Goal: Information Seeking & Learning: Learn about a topic

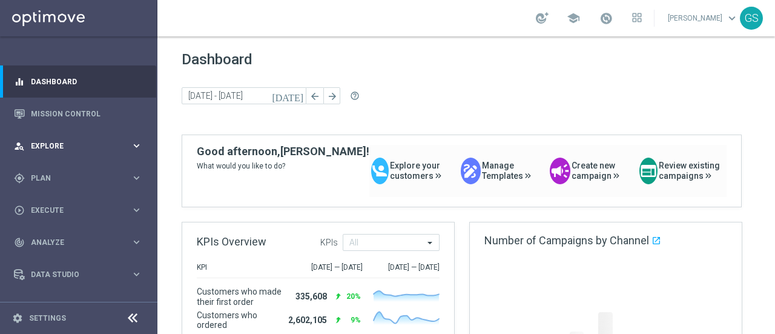
click at [54, 151] on div "person_search Explore keyboard_arrow_right" at bounding box center [78, 146] width 156 height 32
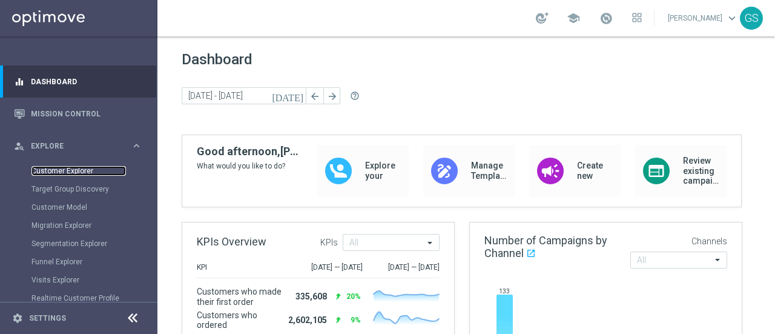
click at [58, 171] on link "Customer Explorer" at bounding box center [78, 171] width 94 height 10
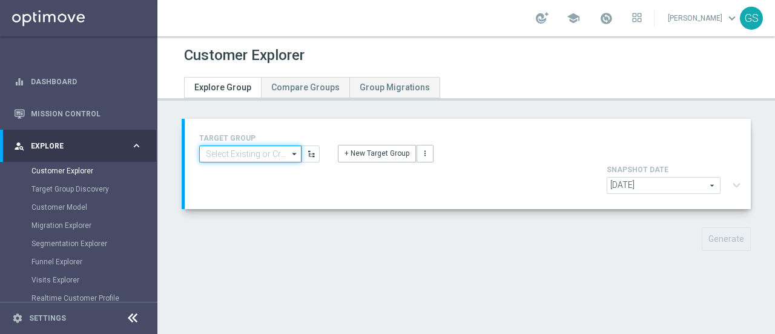
click at [226, 154] on input at bounding box center [250, 153] width 102 height 17
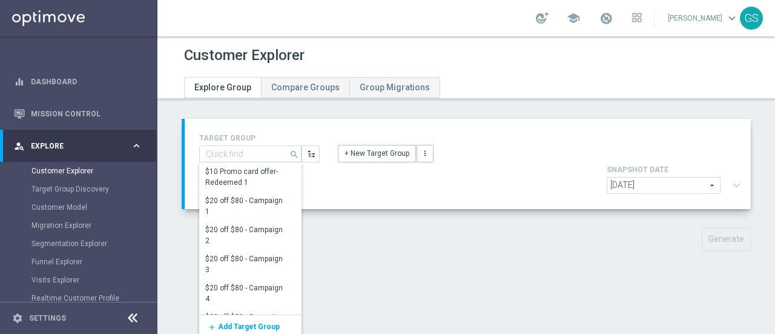
click at [630, 177] on span "[DATE]" at bounding box center [663, 185] width 113 height 16
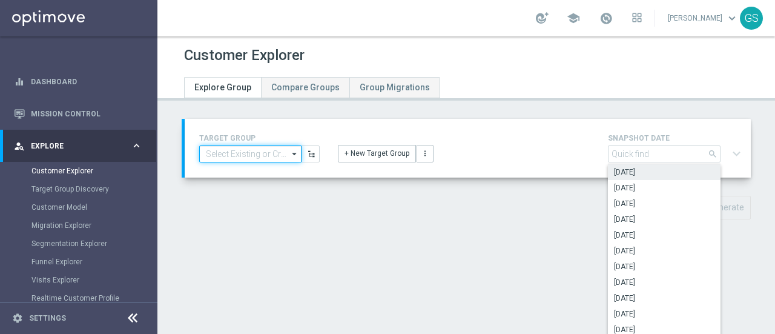
click at [216, 156] on input at bounding box center [250, 153] width 102 height 17
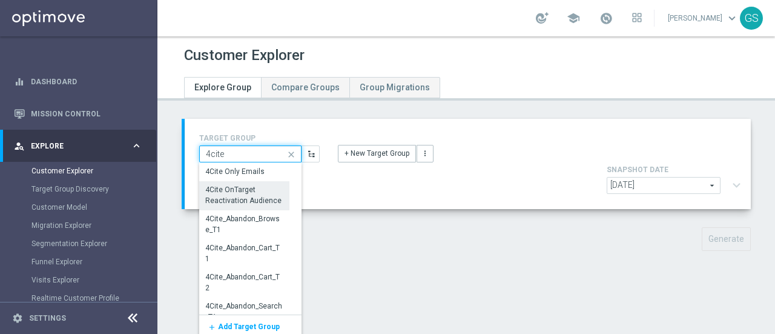
type input "4cite"
click at [222, 196] on div "4Cite OnTarget Reactivation Audience" at bounding box center [244, 196] width 77 height 22
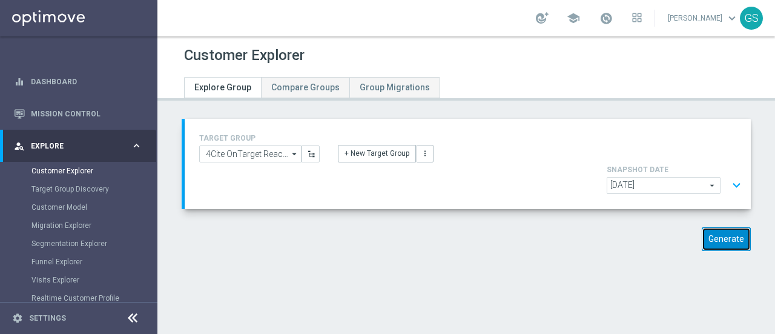
click at [717, 227] on button "Generate" at bounding box center [726, 239] width 49 height 24
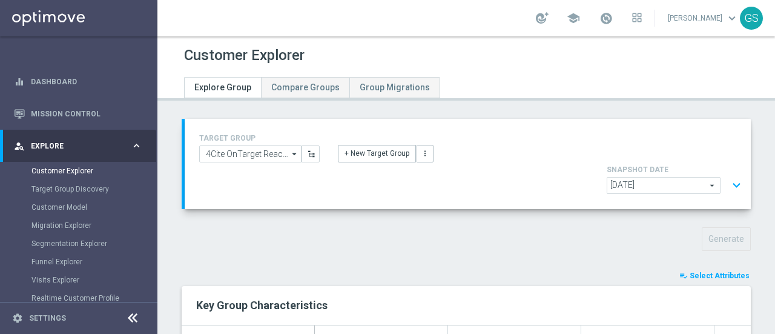
click at [711, 271] on span "Select Attributes" at bounding box center [720, 275] width 60 height 8
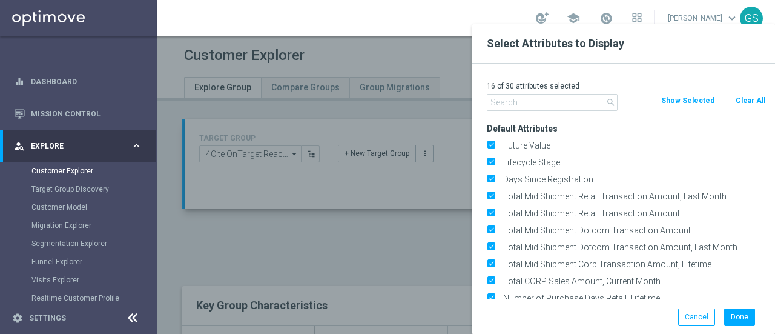
click at [738, 95] on button "Clear All" at bounding box center [750, 100] width 32 height 13
checkbox input "false"
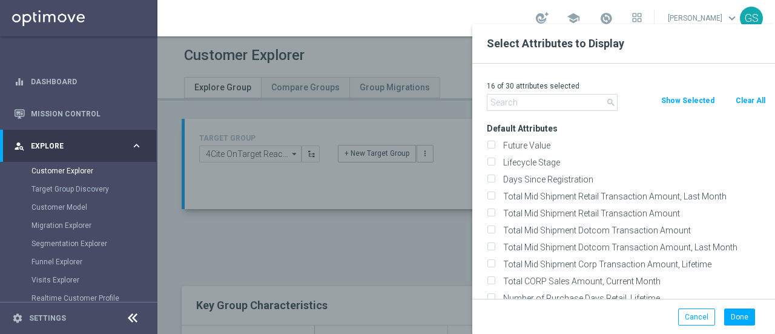
checkbox input "false"
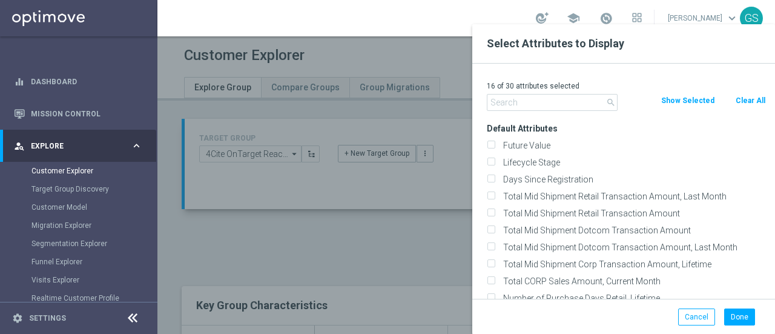
checkbox input "false"
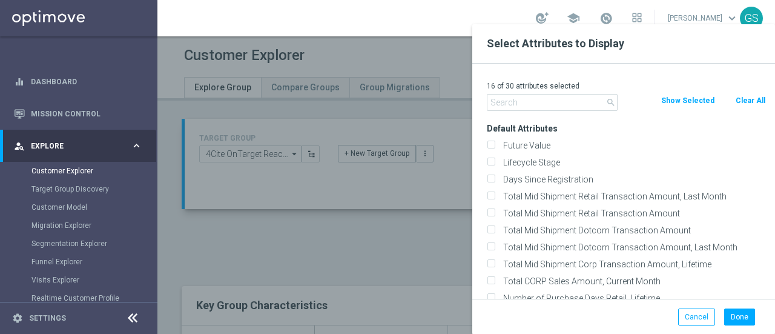
checkbox input "false"
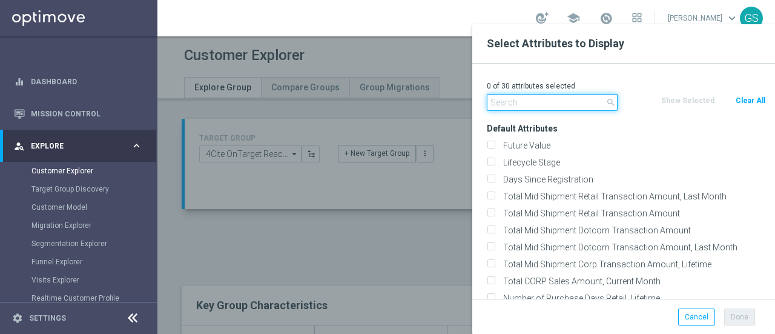
click at [521, 103] on input "text" at bounding box center [552, 102] width 131 height 17
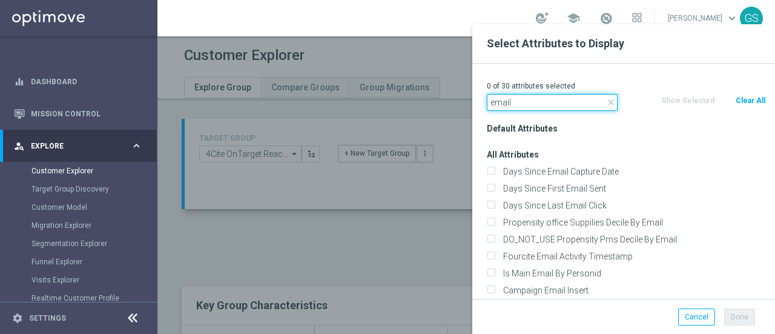
scroll to position [156, 0]
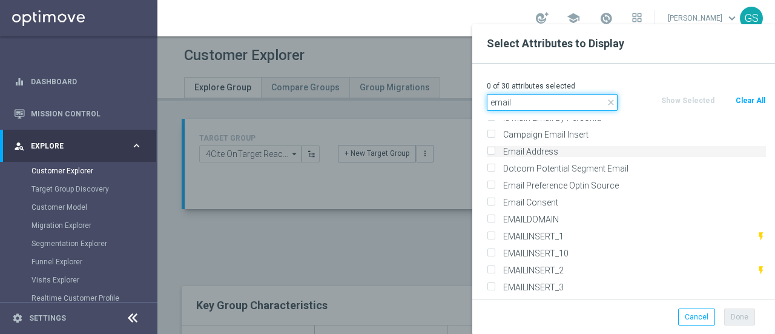
type input "email"
click at [488, 151] on input "Email Address" at bounding box center [491, 153] width 8 height 8
checkbox input "true"
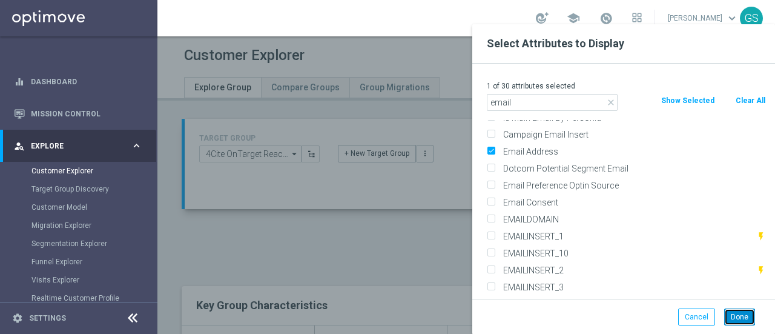
click at [746, 315] on button "Done" at bounding box center [739, 316] width 31 height 17
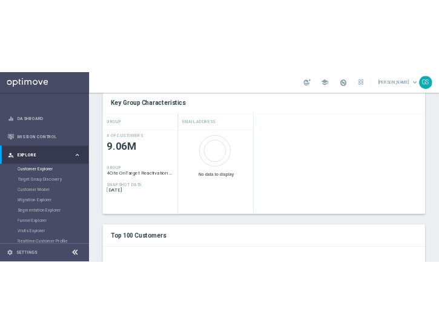
scroll to position [314, 0]
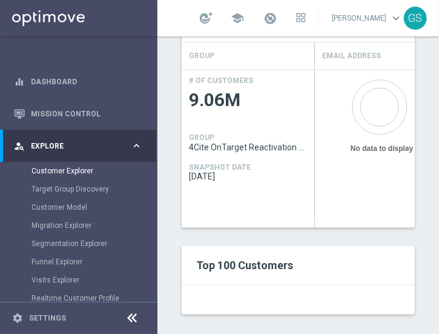
click at [349, 228] on div "playlist_add_check Select Attributes Key Group Characteristics GROUP Email Addr…" at bounding box center [298, 150] width 233 height 328
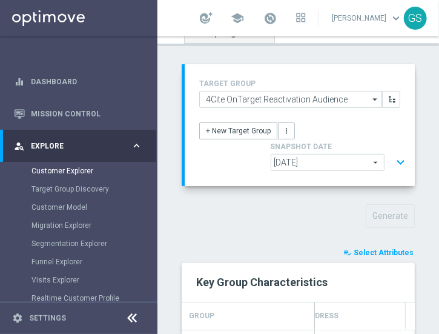
scroll to position [21, 0]
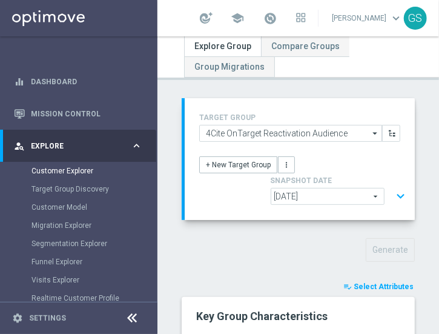
click at [325, 196] on span "[DATE]" at bounding box center [327, 196] width 113 height 16
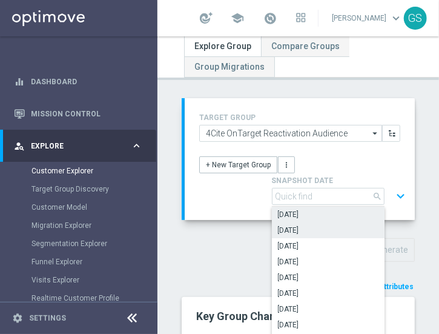
click at [317, 235] on label "[DATE]" at bounding box center [328, 230] width 113 height 16
type input "[DATE]"
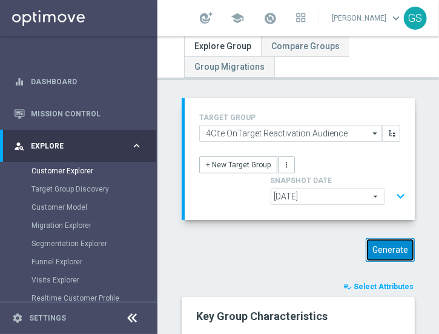
click at [383, 246] on button "Generate" at bounding box center [390, 250] width 49 height 24
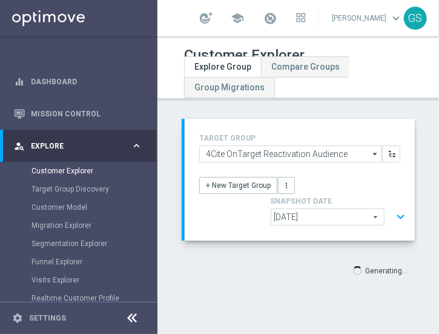
type input "Select"
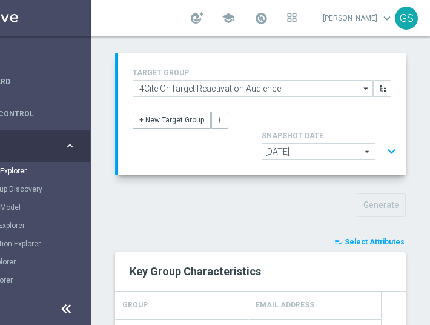
scroll to position [60, 0]
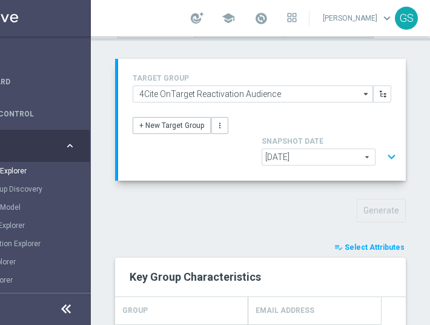
click at [315, 156] on span "[DATE]" at bounding box center [318, 157] width 113 height 16
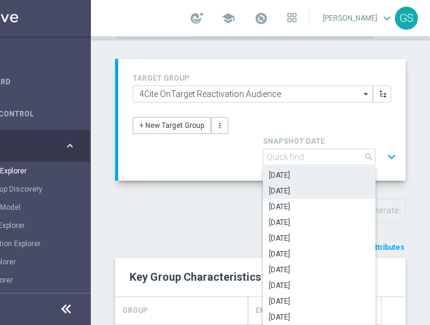
click at [293, 174] on span "[DATE]" at bounding box center [319, 175] width 101 height 10
type input "[DATE]"
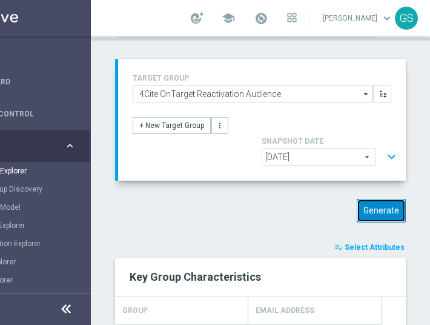
click at [367, 213] on button "Generate" at bounding box center [381, 211] width 49 height 24
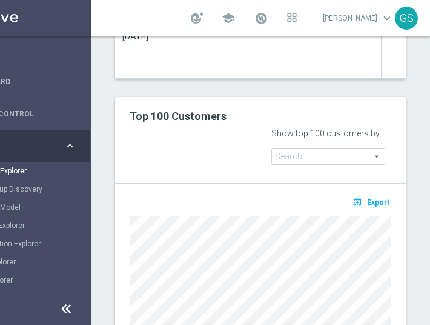
scroll to position [449, 0]
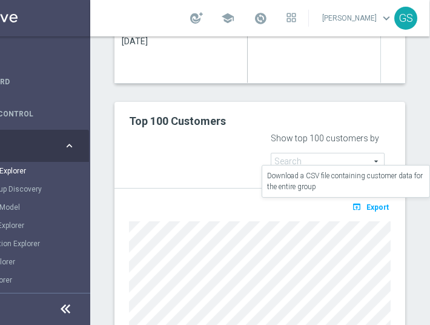
click at [372, 203] on span "Export" at bounding box center [377, 207] width 22 height 8
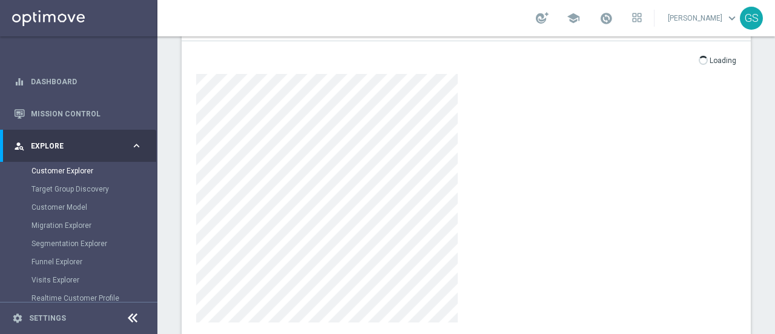
scroll to position [266, 0]
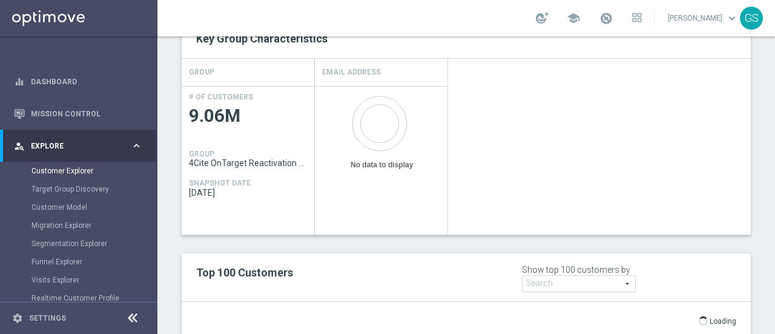
click at [602, 275] on span at bounding box center [579, 283] width 113 height 16
click at [583, 297] on span "Email Address" at bounding box center [578, 302] width 101 height 10
type input "Email Address"
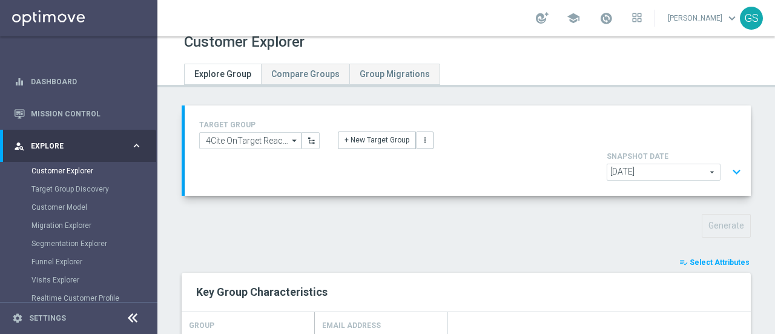
scroll to position [0, 0]
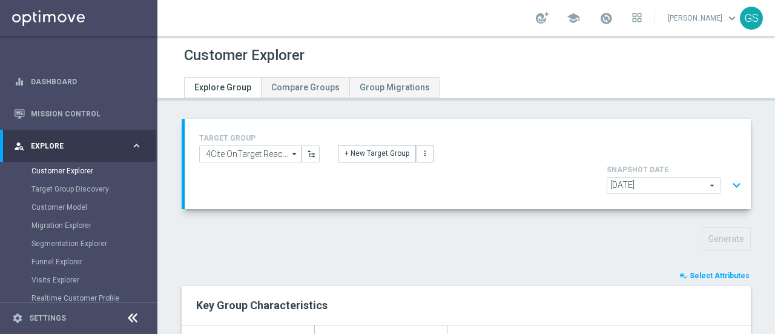
click at [699, 271] on span "Select Attributes" at bounding box center [720, 275] width 60 height 8
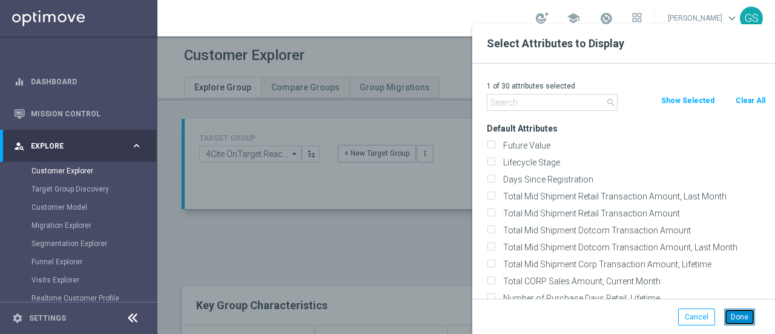
click at [745, 316] on button "Done" at bounding box center [739, 316] width 31 height 17
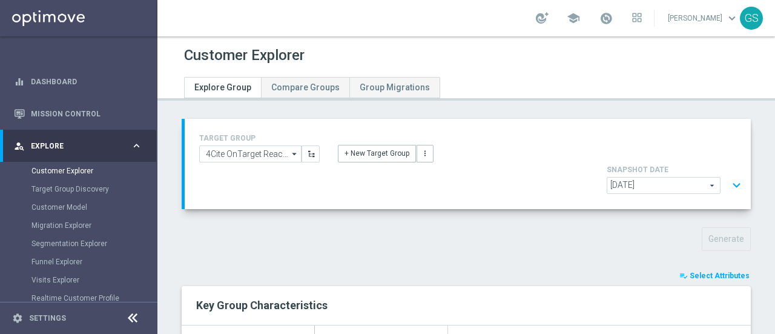
click at [664, 177] on span "[DATE]" at bounding box center [663, 185] width 113 height 16
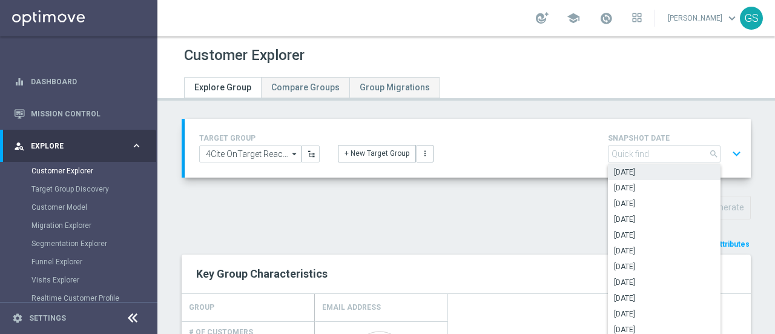
click at [652, 173] on span "[DATE]" at bounding box center [664, 172] width 101 height 10
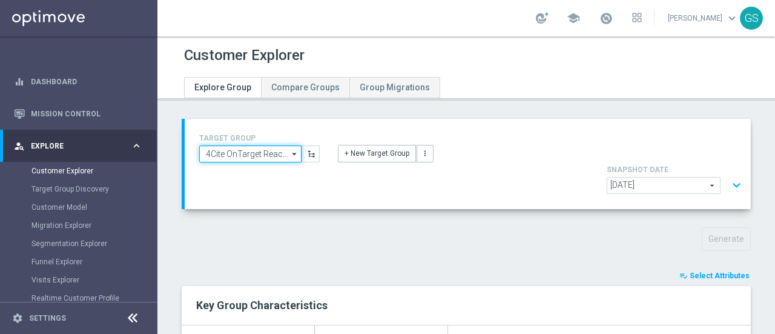
click at [266, 152] on input "4Cite OnTarget Reactivation Audience" at bounding box center [250, 153] width 102 height 17
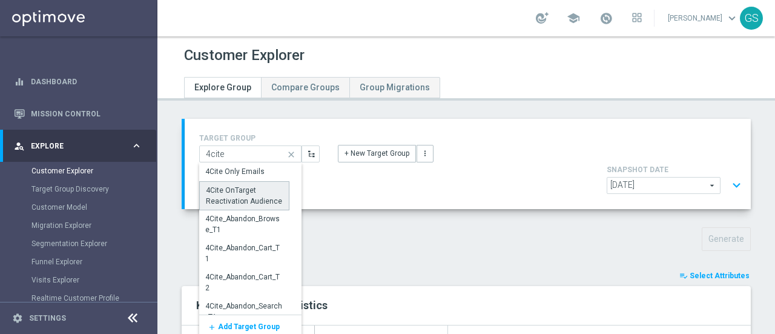
click at [251, 191] on div "4Cite OnTarget Reactivation Audience" at bounding box center [244, 196] width 77 height 22
type input "4Cite OnTarget Reactivation Audience"
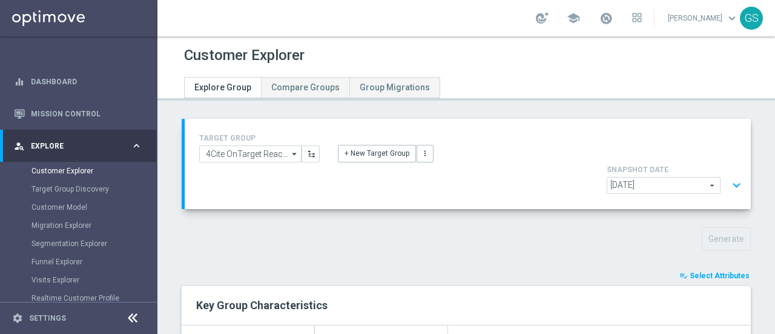
click at [679, 177] on span "[DATE]" at bounding box center [663, 185] width 113 height 16
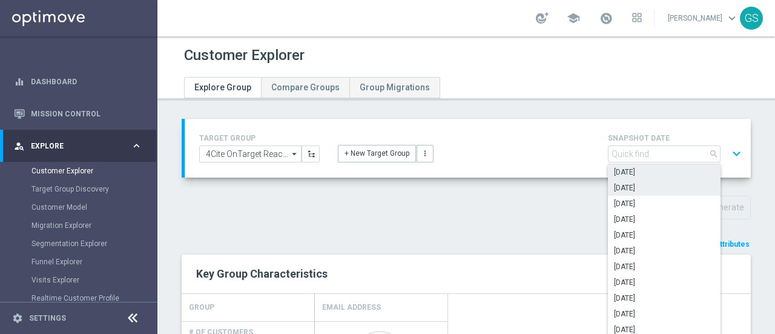
click at [661, 186] on span "[DATE]" at bounding box center [664, 188] width 101 height 10
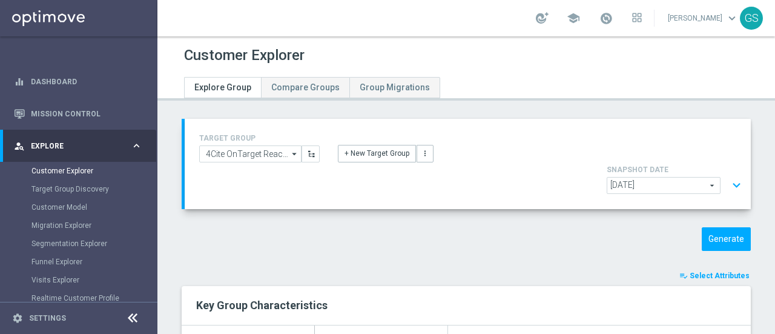
click at [667, 177] on span "[DATE]" at bounding box center [663, 185] width 113 height 16
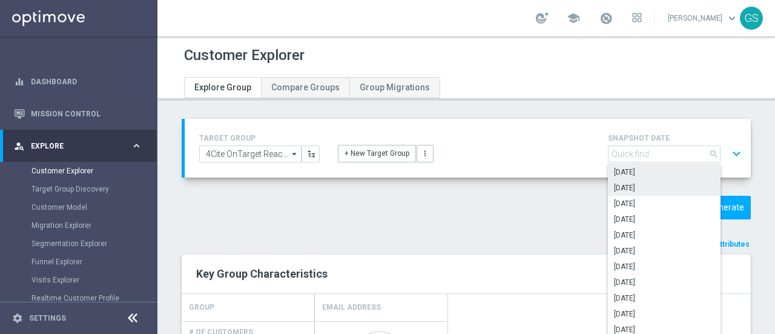
click at [627, 176] on span "[DATE]" at bounding box center [664, 172] width 101 height 10
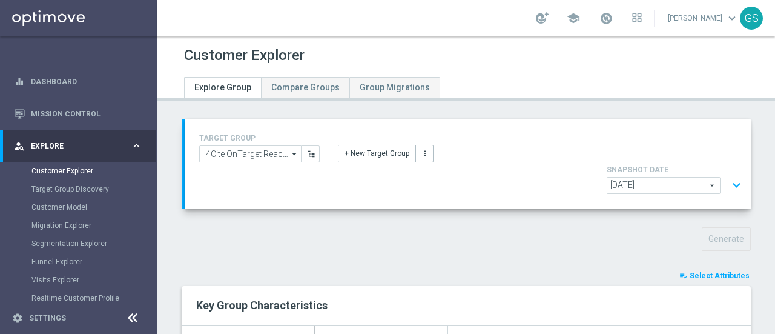
click at [657, 177] on span "[DATE]" at bounding box center [663, 185] width 113 height 16
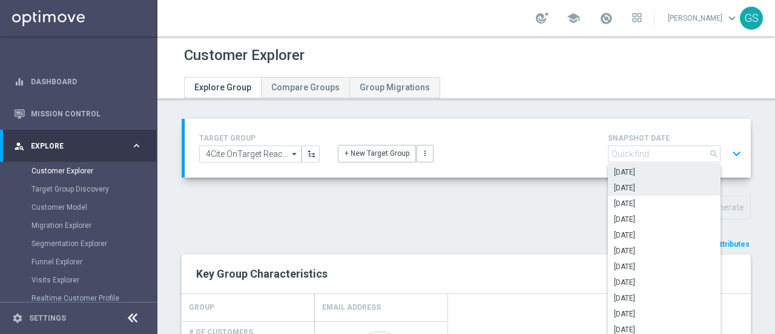
click at [627, 191] on span "[DATE]" at bounding box center [664, 188] width 101 height 10
type input "[DATE]"
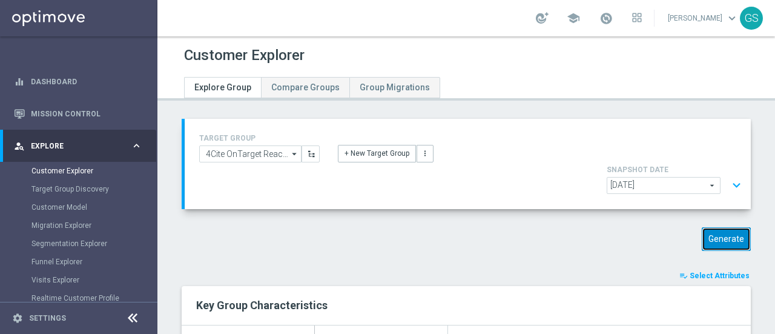
click at [706, 227] on button "Generate" at bounding box center [726, 239] width 49 height 24
type input "Select"
click at [679, 177] on span "[DATE]" at bounding box center [663, 185] width 113 height 16
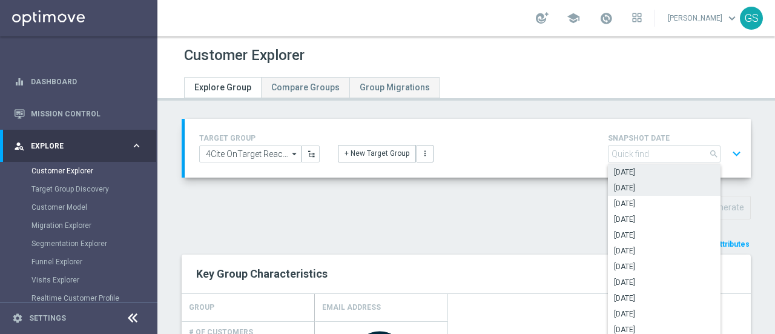
click at [642, 175] on span "[DATE]" at bounding box center [664, 172] width 101 height 10
type input "[DATE]"
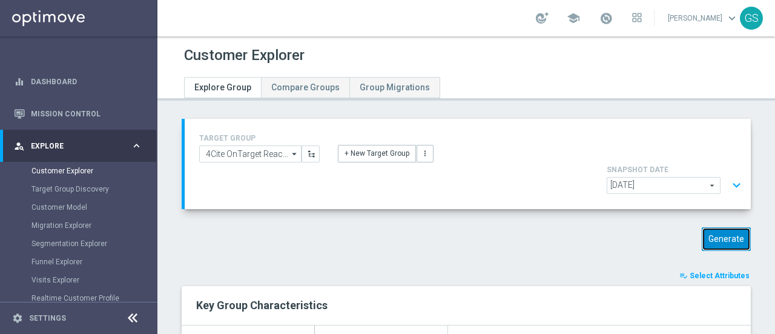
click at [709, 227] on button "Generate" at bounding box center [726, 239] width 49 height 24
click at [73, 81] on link "Dashboard" at bounding box center [86, 81] width 111 height 32
